Goal: Communication & Community: Share content

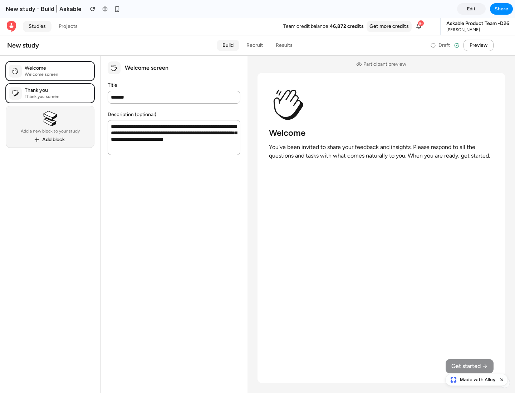
click at [501, 9] on span "Share" at bounding box center [501, 8] width 14 height 7
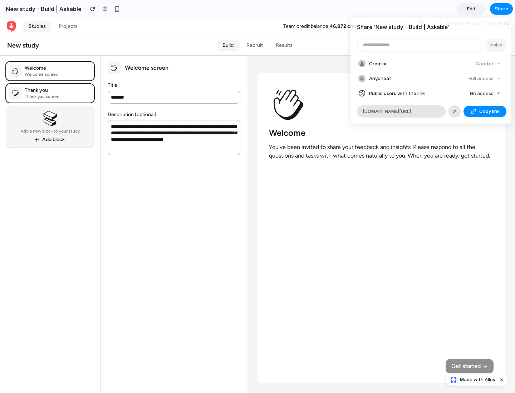
click at [484, 111] on span "Copy link" at bounding box center [489, 111] width 20 height 7
click at [477, 380] on div "Share ' New study - Build | Askable ' Invite Creator Creator Anyone at Full acc…" at bounding box center [257, 196] width 515 height 393
